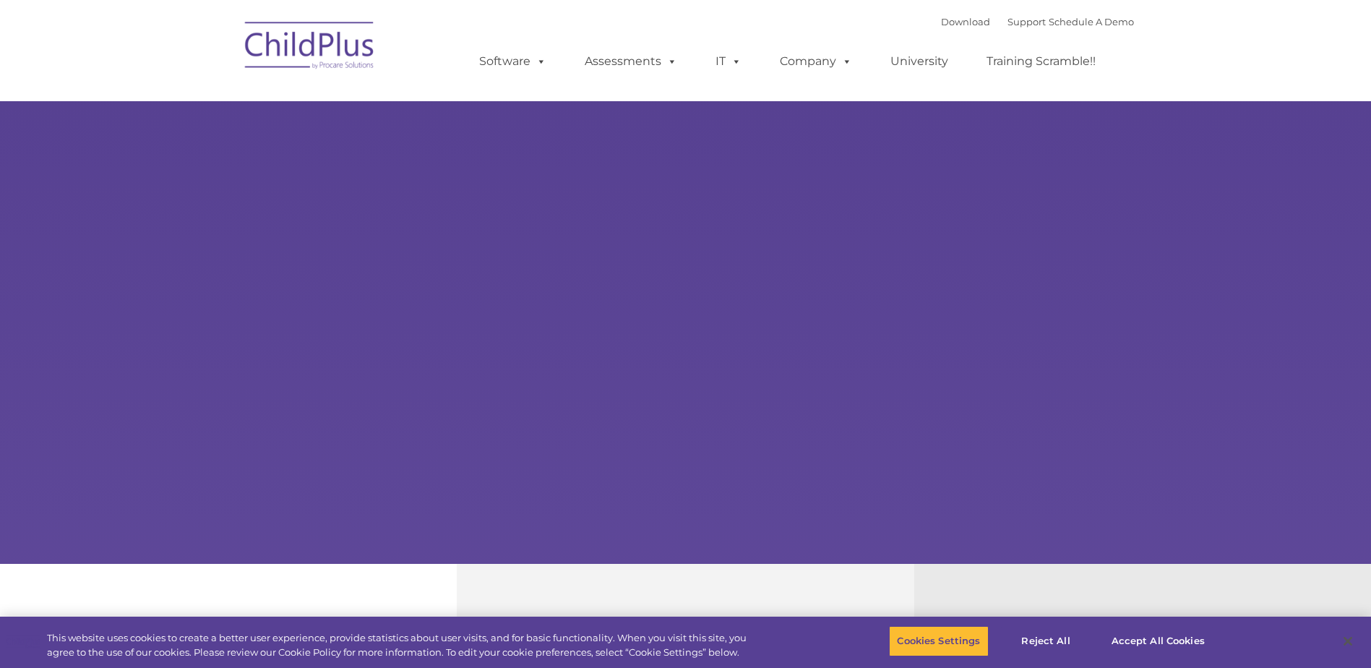
select select "MEDIUM"
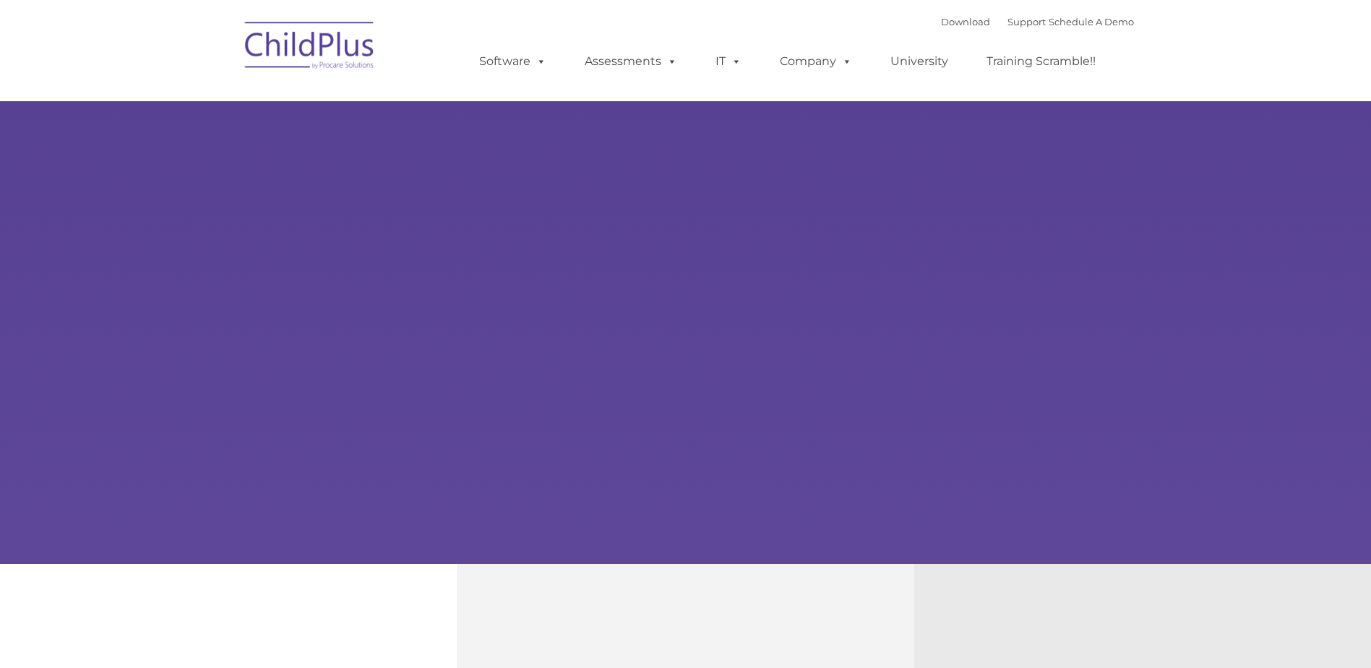
type input ""
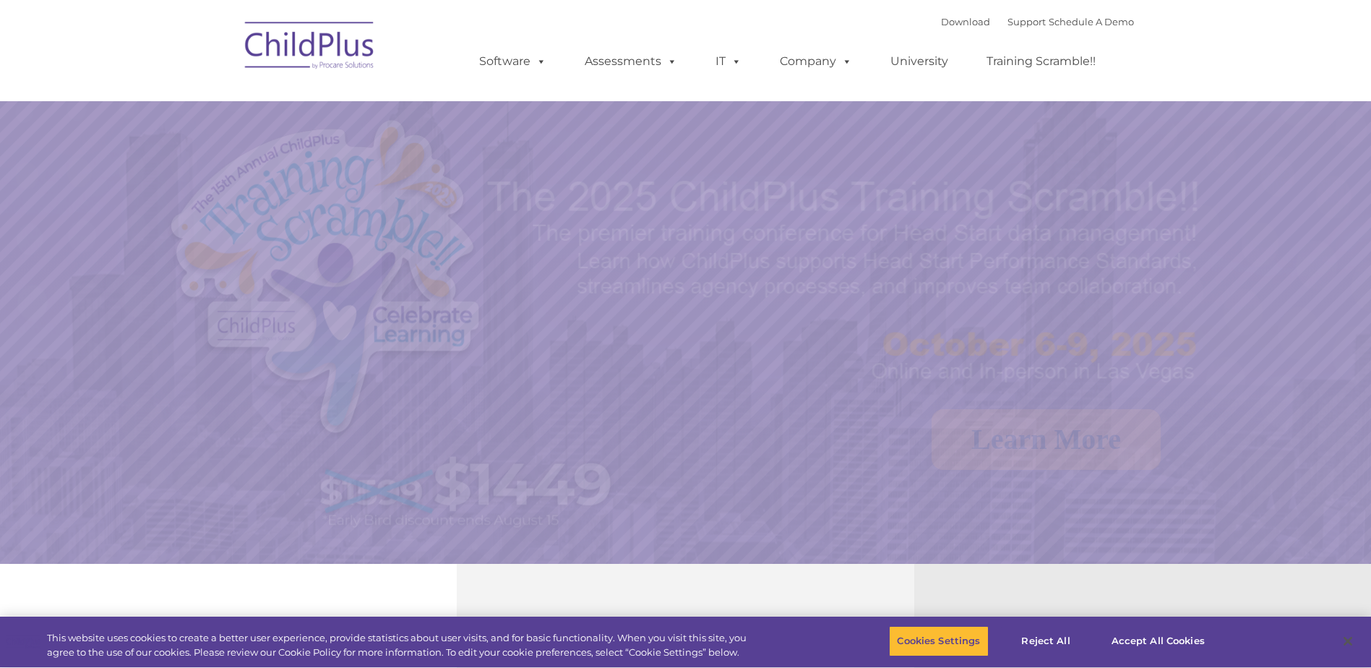
select select "MEDIUM"
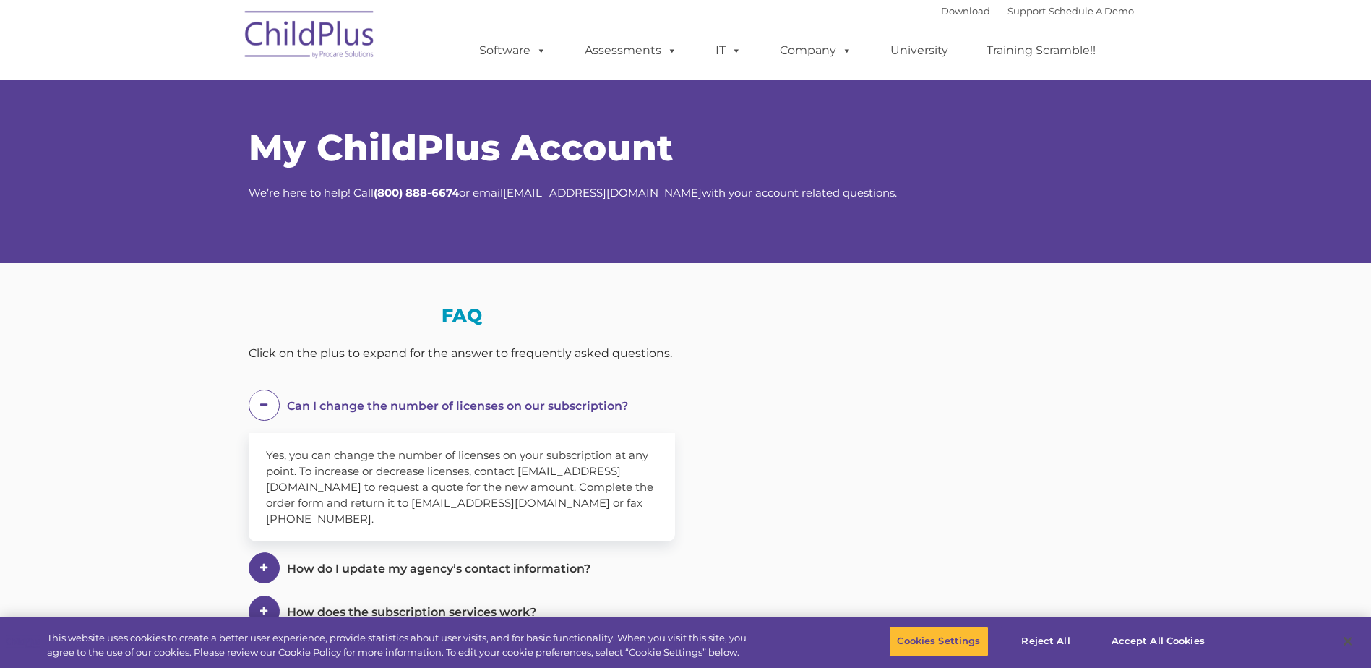
select select "MEDIUM"
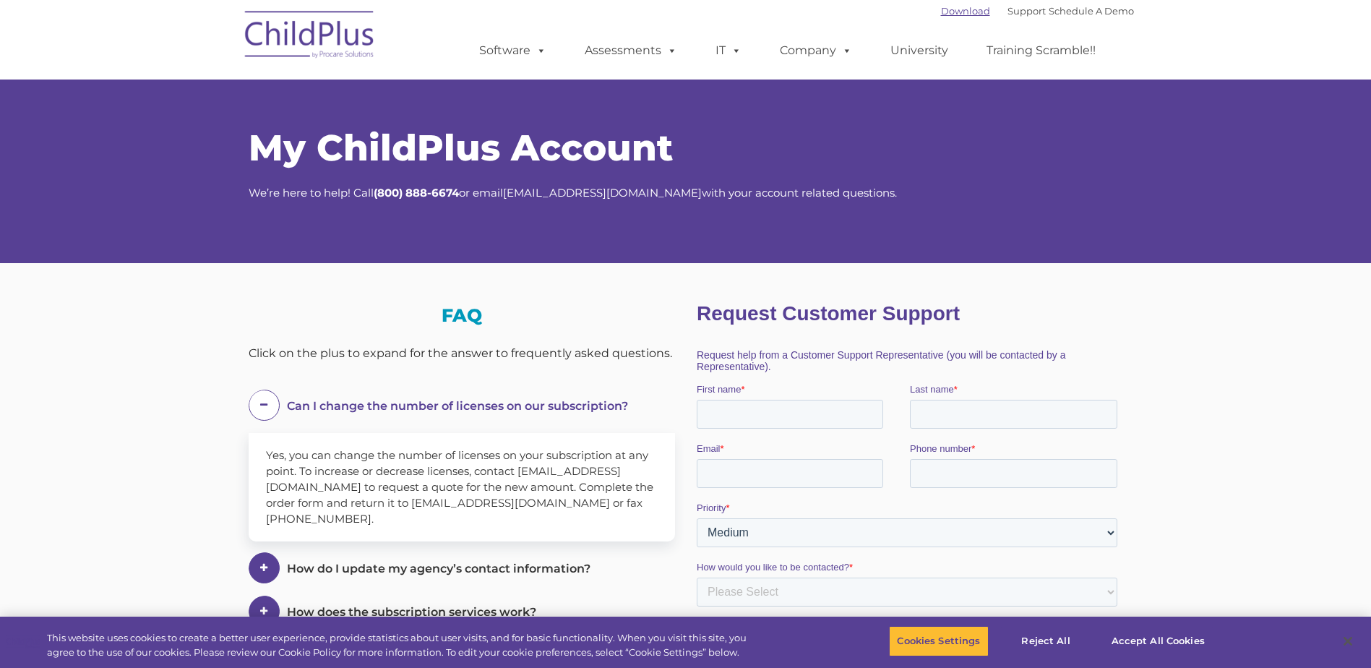
click at [949, 9] on link "Download" at bounding box center [965, 11] width 49 height 12
